Goal: Complete application form: Complete application form

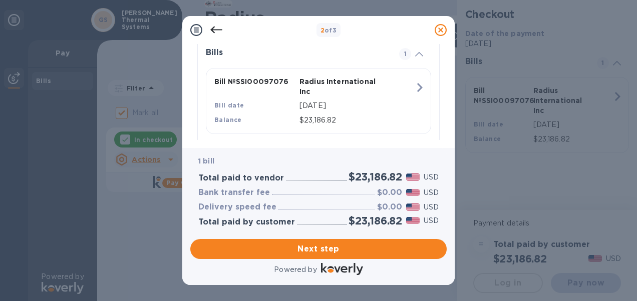
scroll to position [256, 0]
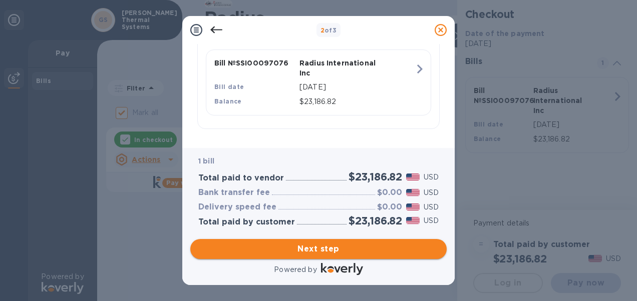
click at [323, 251] on span "Next step" at bounding box center [318, 249] width 240 height 12
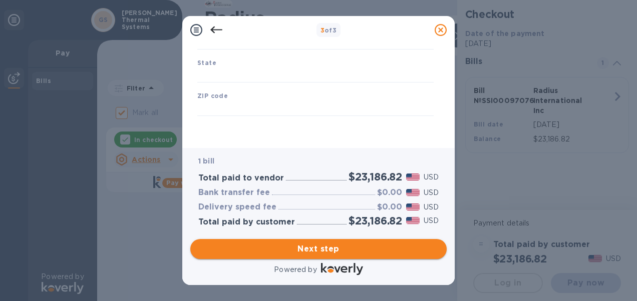
type input "[GEOGRAPHIC_DATA]"
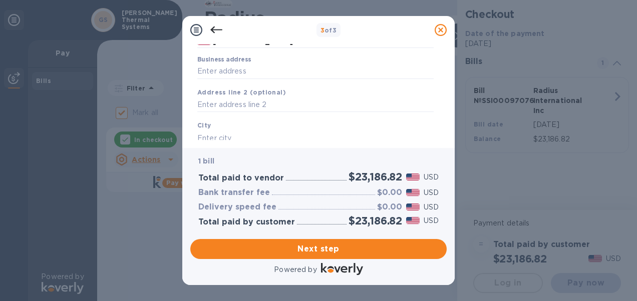
scroll to position [100, 0]
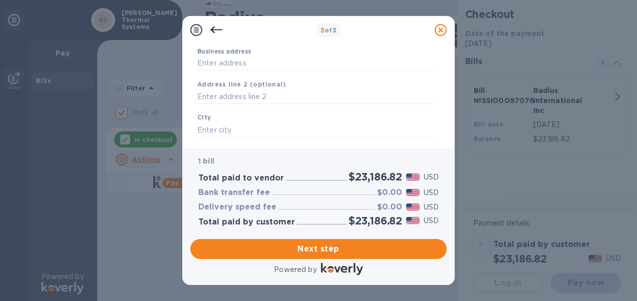
click at [334, 49] on div "Business address" at bounding box center [315, 59] width 236 height 23
click at [240, 67] on input "Business address" at bounding box center [315, 63] width 236 height 15
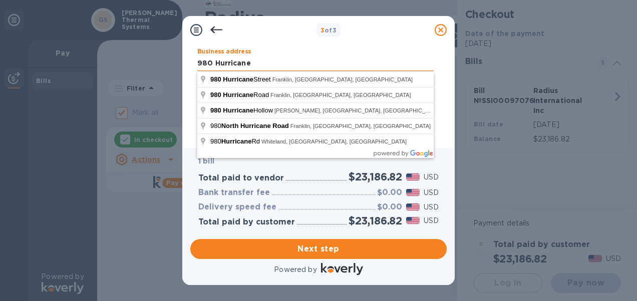
click at [257, 62] on input "980 Hurricane" at bounding box center [315, 63] width 236 height 15
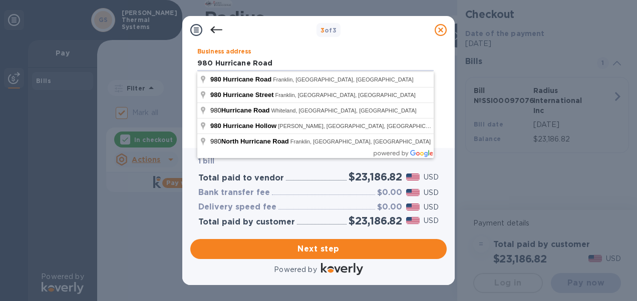
type input "980 Hurricane Road"
click at [394, 34] on div "3 of 3" at bounding box center [328, 30] width 204 height 15
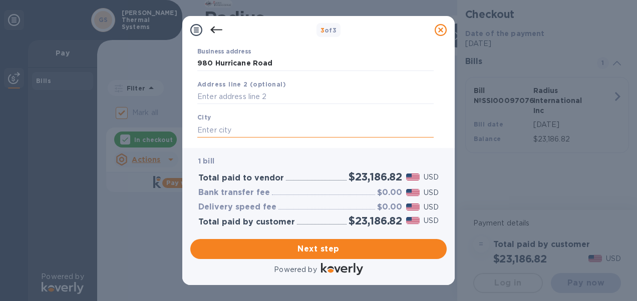
click at [248, 128] on input "text" at bounding box center [315, 130] width 236 height 15
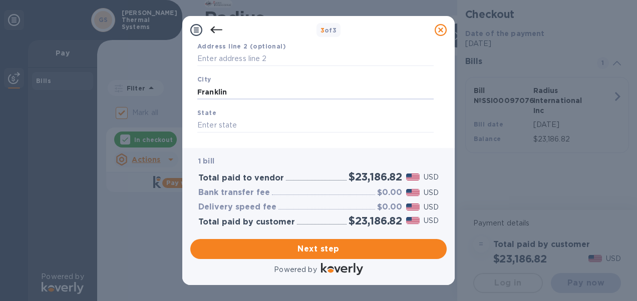
scroll to position [150, 0]
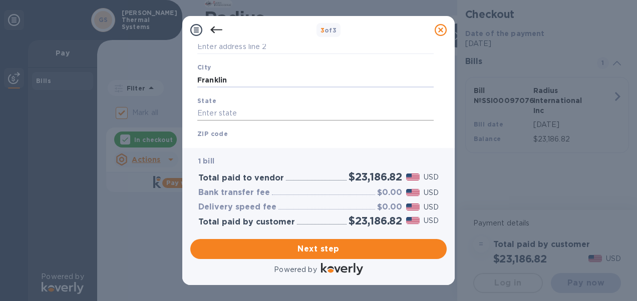
type input "Franklin"
click at [248, 114] on input "text" at bounding box center [315, 113] width 236 height 15
type input "IN"
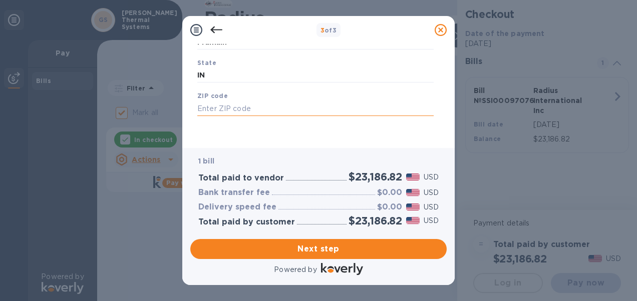
click at [226, 107] on input "text" at bounding box center [315, 108] width 236 height 15
type input "46131"
click at [318, 250] on span "Next step" at bounding box center [318, 249] width 240 height 12
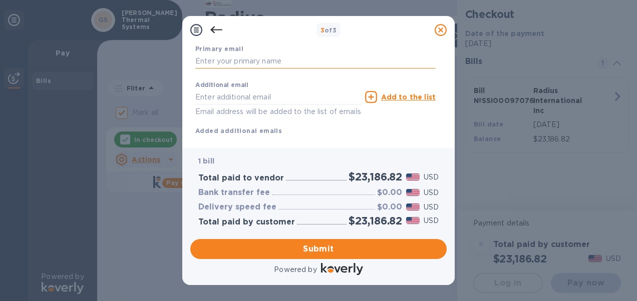
click at [275, 60] on input "text" at bounding box center [315, 61] width 240 height 15
click at [269, 58] on input "text" at bounding box center [315, 61] width 240 height 15
type input "[EMAIL_ADDRESS][DOMAIN_NAME]"
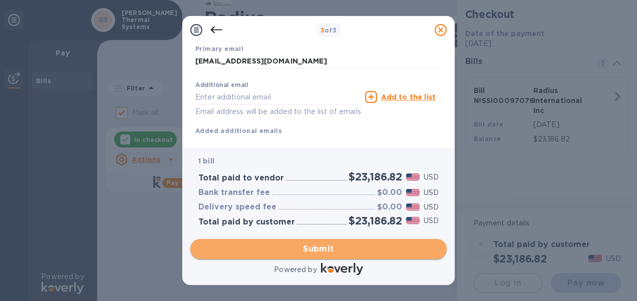
click at [375, 253] on span "Submit" at bounding box center [318, 249] width 240 height 12
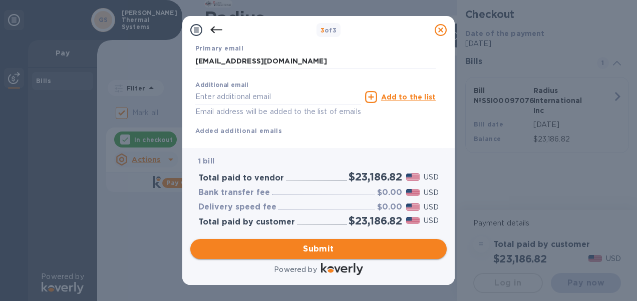
click at [315, 249] on span "Submit" at bounding box center [318, 249] width 240 height 12
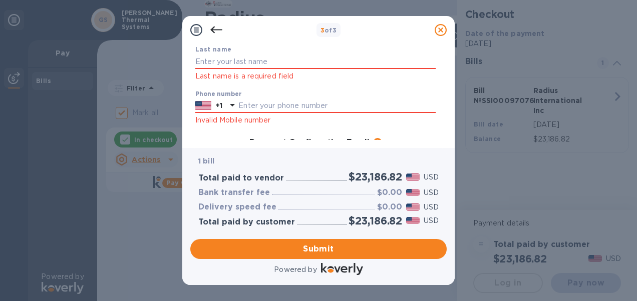
scroll to position [28, 0]
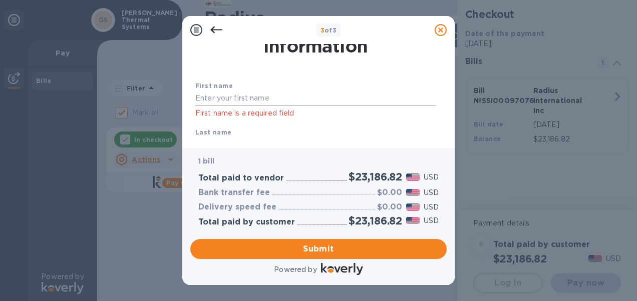
click at [271, 94] on input "text" at bounding box center [315, 98] width 240 height 15
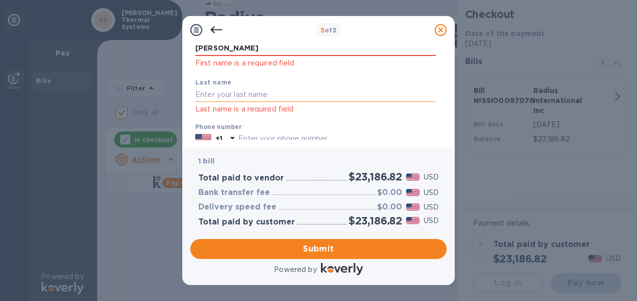
type input "[PERSON_NAME]"
click at [268, 89] on input "text" at bounding box center [315, 95] width 240 height 15
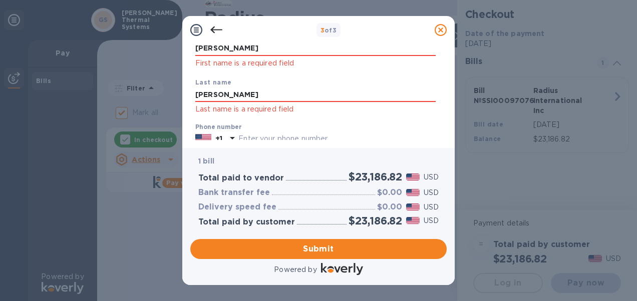
type input "[PERSON_NAME]"
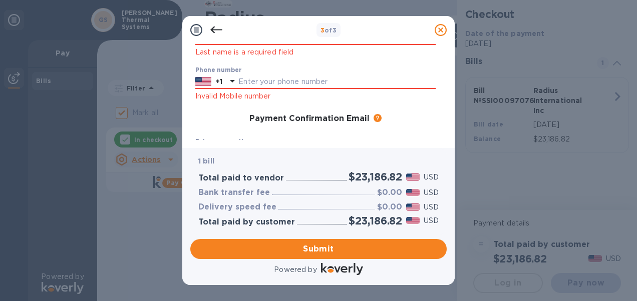
scroll to position [95, 0]
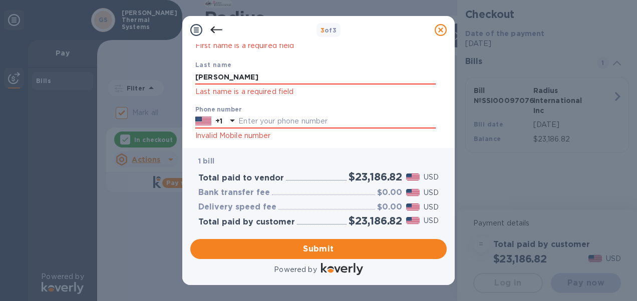
click at [315, 110] on div "Phone number +1 Invalid Mobile number" at bounding box center [315, 124] width 240 height 36
click at [268, 122] on input "text" at bounding box center [336, 121] width 197 height 15
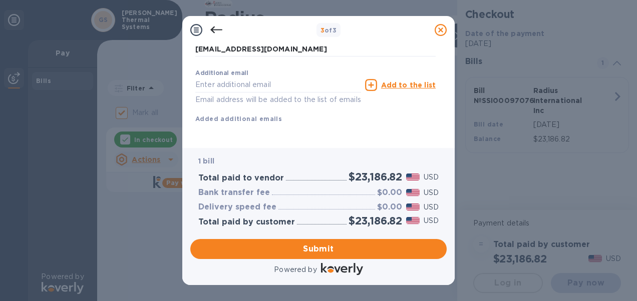
scroll to position [251, 0]
type input "3174419621"
click at [291, 245] on span "Submit" at bounding box center [318, 249] width 240 height 12
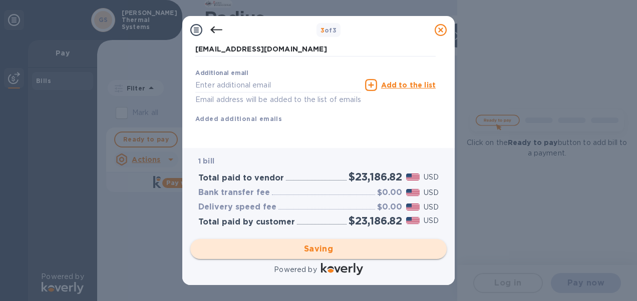
checkbox input "false"
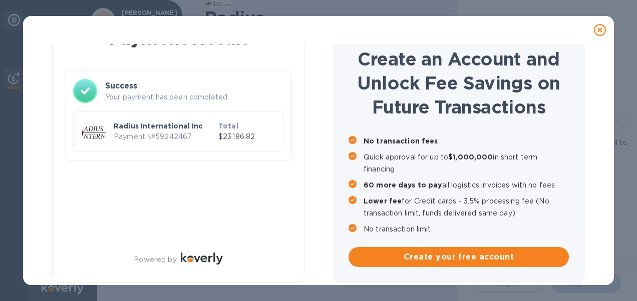
scroll to position [37, 0]
